Goal: Transaction & Acquisition: Purchase product/service

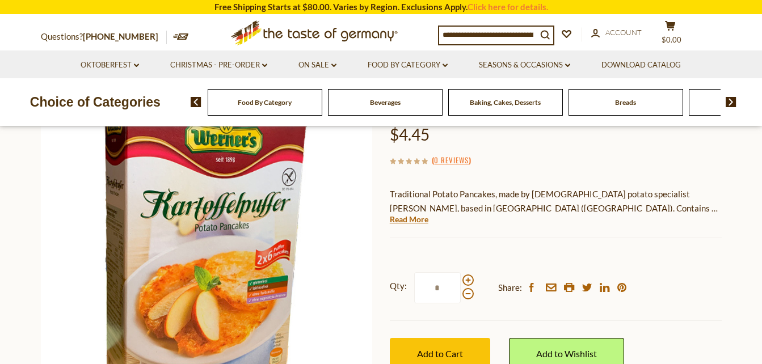
scroll to position [170, 0]
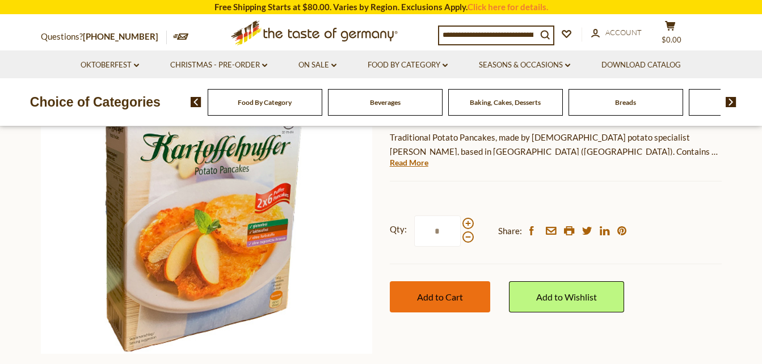
click at [436, 294] on span "Add to Cart" at bounding box center [440, 297] width 46 height 11
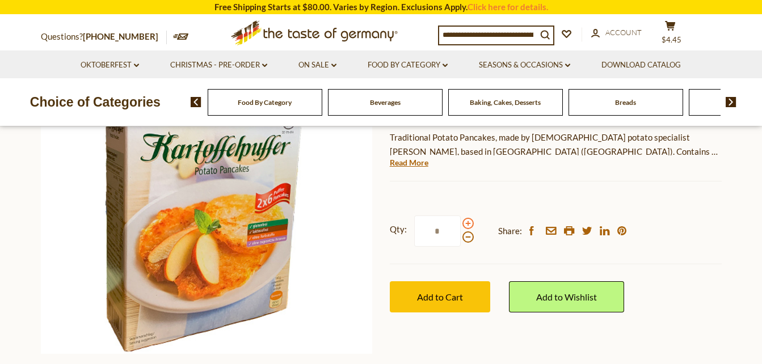
click at [465, 225] on span at bounding box center [468, 223] width 11 height 11
click at [461, 225] on input "*" at bounding box center [437, 231] width 47 height 31
click at [465, 225] on span at bounding box center [468, 223] width 11 height 11
click at [461, 225] on input "*" at bounding box center [437, 231] width 47 height 31
type input "*"
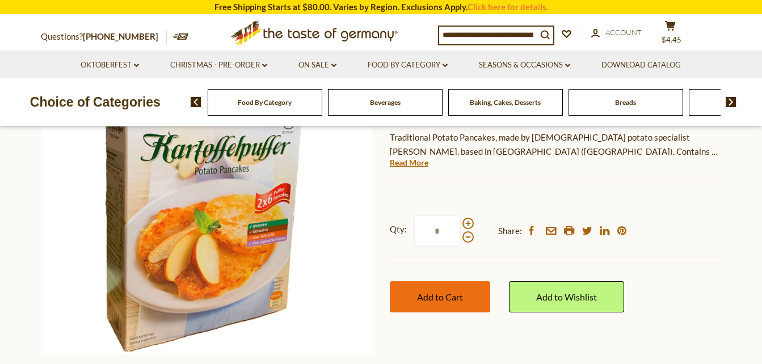
click at [448, 295] on span "Add to Cart" at bounding box center [440, 297] width 46 height 11
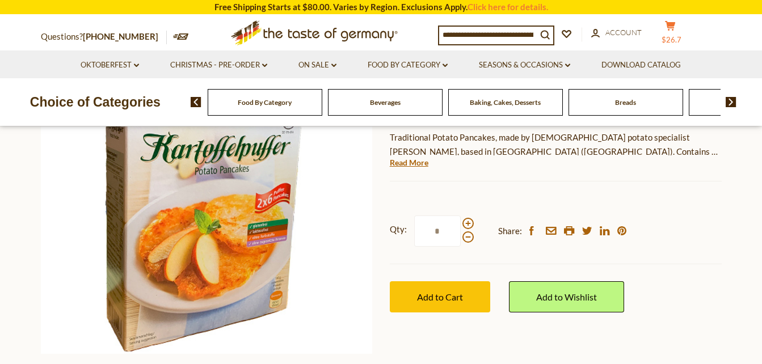
click at [674, 33] on button "cart $26.7" at bounding box center [671, 34] width 34 height 28
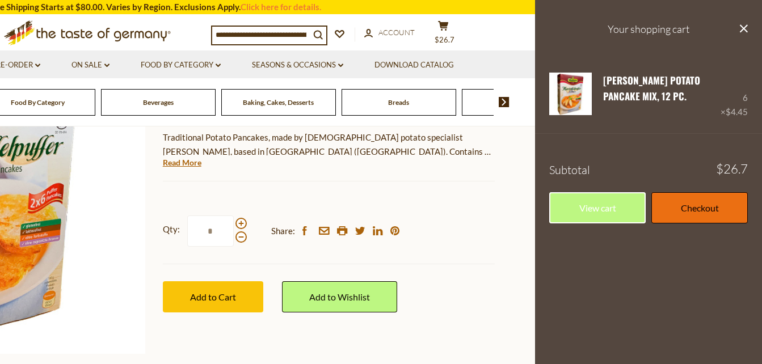
click at [695, 204] on link "Checkout" at bounding box center [699, 207] width 96 height 31
